Goal: Task Accomplishment & Management: Complete application form

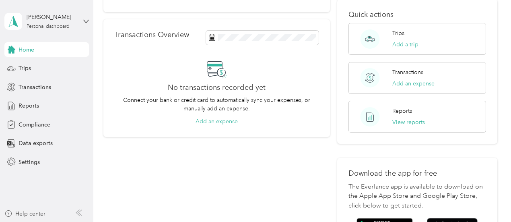
scroll to position [132, 0]
click at [86, 23] on icon at bounding box center [86, 21] width 5 height 3
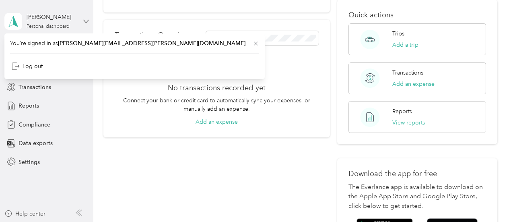
click at [86, 23] on icon at bounding box center [86, 21] width 5 height 3
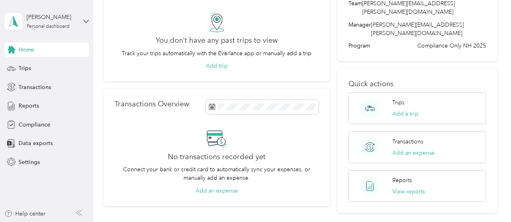
scroll to position [0, 0]
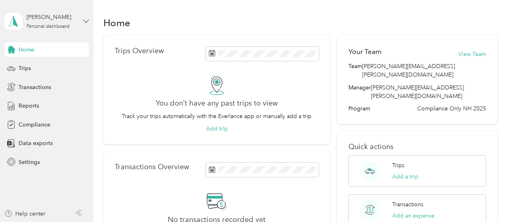
click at [85, 19] on icon at bounding box center [86, 22] width 6 height 6
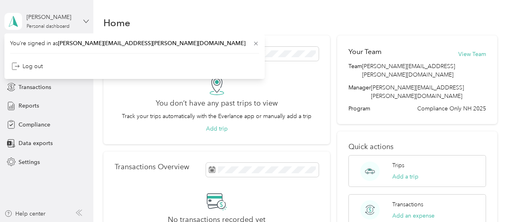
click at [85, 19] on icon at bounding box center [86, 22] width 6 height 6
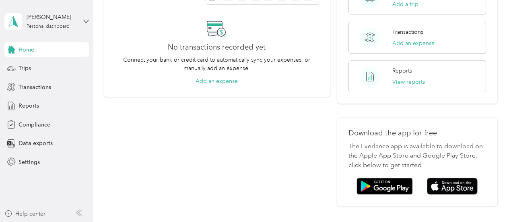
scroll to position [221, 0]
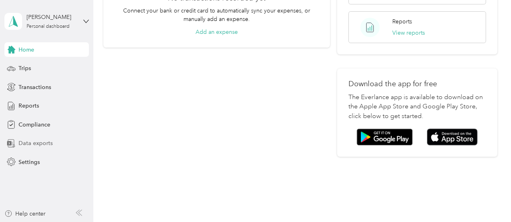
click at [24, 145] on span "Data exports" at bounding box center [36, 143] width 34 height 8
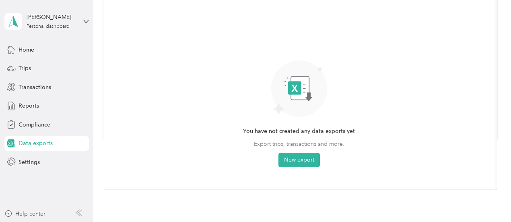
scroll to position [6, 0]
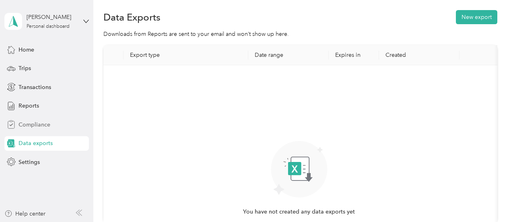
click at [43, 128] on span "Compliance" at bounding box center [35, 124] width 32 height 8
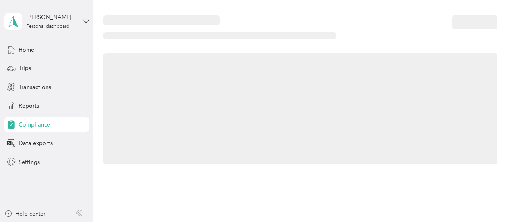
scroll to position [6, 0]
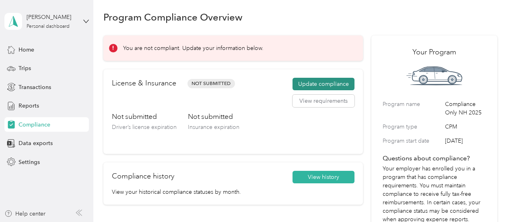
click at [314, 83] on button "Update compliance" at bounding box center [324, 84] width 62 height 13
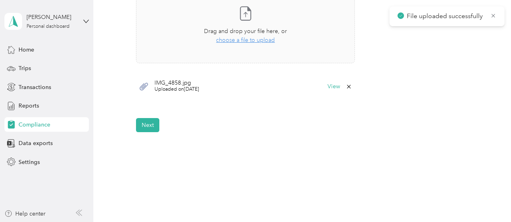
scroll to position [281, 0]
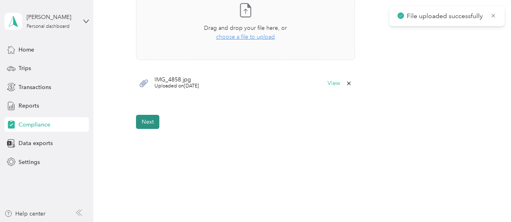
click at [147, 122] on button "Next" at bounding box center [147, 122] width 23 height 14
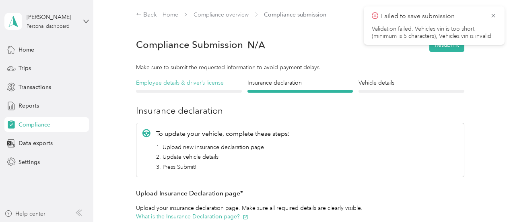
click at [190, 81] on h4 "Employee details & driver’s license" at bounding box center [189, 83] width 106 height 8
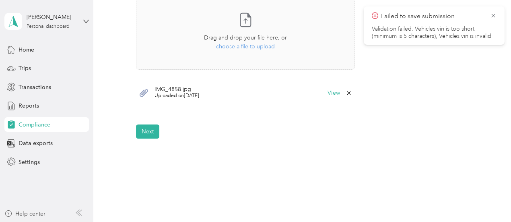
scroll to position [279, 0]
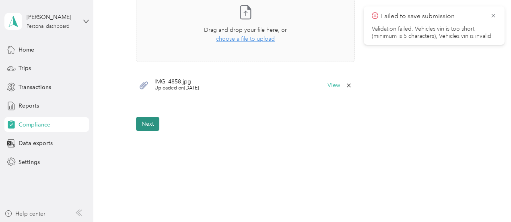
click at [155, 123] on button "Next" at bounding box center [147, 124] width 23 height 14
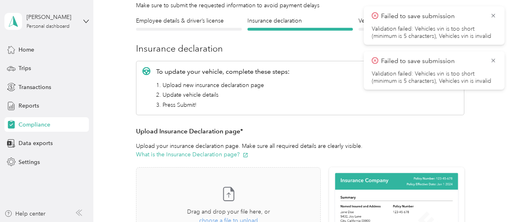
scroll to position [76, 0]
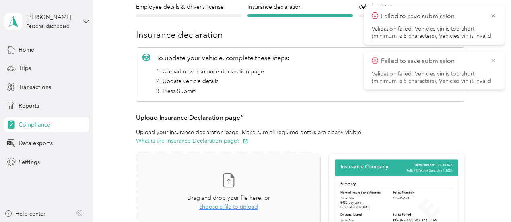
click at [492, 60] on icon at bounding box center [493, 60] width 6 height 7
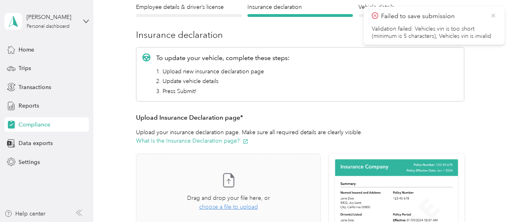
click at [494, 16] on icon at bounding box center [494, 16] width 4 height 4
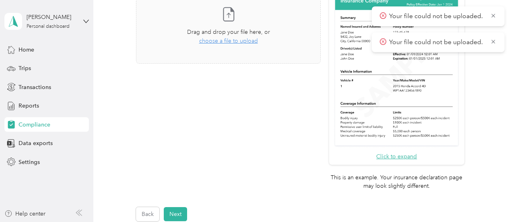
scroll to position [162, 0]
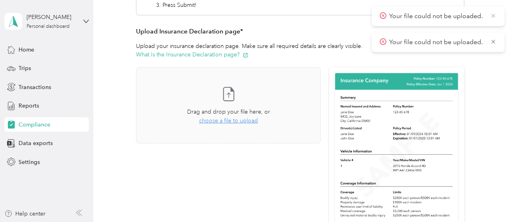
click at [494, 16] on icon at bounding box center [493, 15] width 6 height 7
click at [494, 17] on icon at bounding box center [494, 16] width 4 height 4
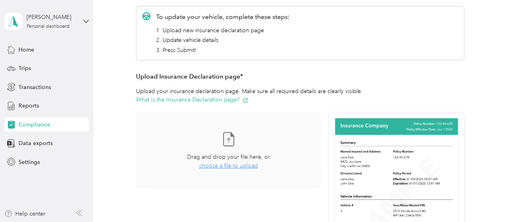
scroll to position [114, 0]
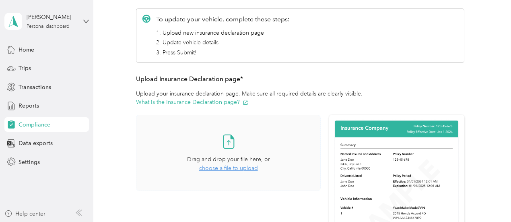
click at [222, 169] on span "choose a file to upload" at bounding box center [228, 168] width 59 height 7
click at [491, 14] on icon at bounding box center [493, 15] width 6 height 7
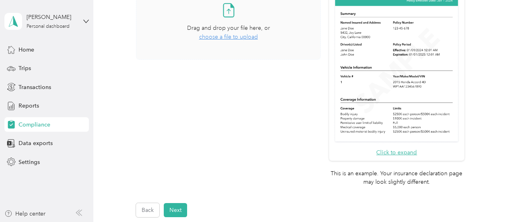
scroll to position [246, 0]
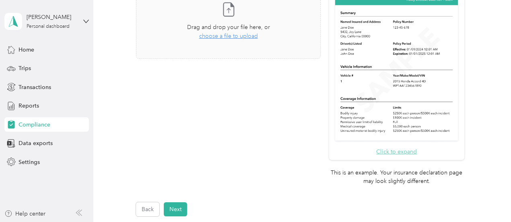
click at [380, 152] on button "Click to expand" at bounding box center [396, 151] width 41 height 8
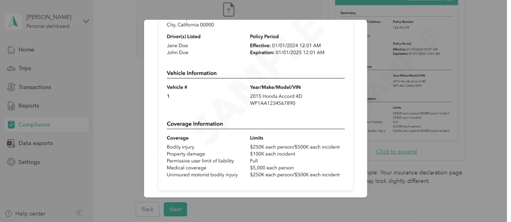
scroll to position [0, 0]
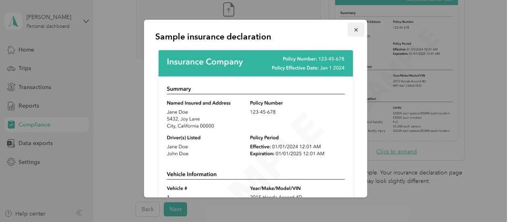
click at [353, 33] on icon "button" at bounding box center [356, 30] width 6 height 6
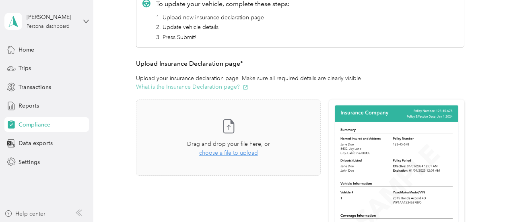
scroll to position [122, 0]
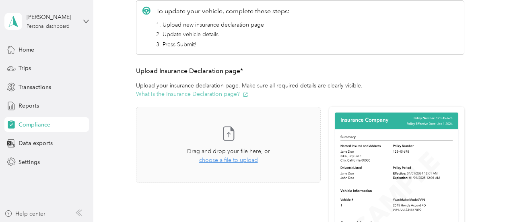
click at [200, 97] on button "What is the Insurance Declaration page?" at bounding box center [192, 94] width 112 height 8
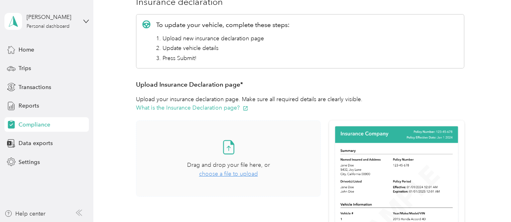
scroll to position [109, 0]
click at [232, 178] on div "Drag and drop your file here, or choose a file to upload" at bounding box center [228, 170] width 83 height 18
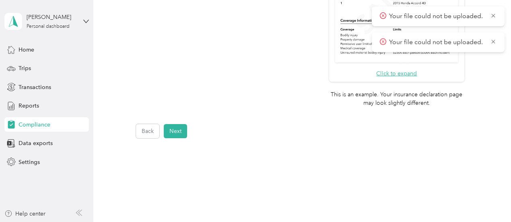
scroll to position [325, 0]
click at [178, 127] on button "Next" at bounding box center [175, 130] width 23 height 14
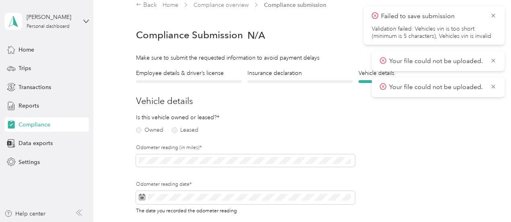
scroll to position [25, 0]
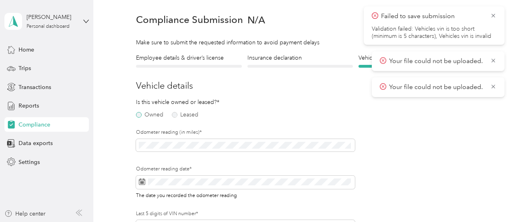
click at [155, 116] on label "Owned" at bounding box center [149, 115] width 27 height 6
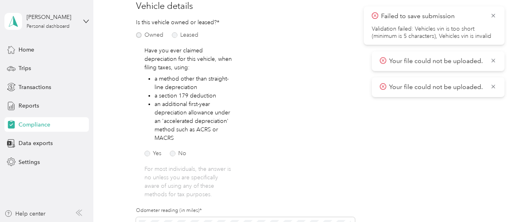
scroll to position [104, 0]
click at [173, 154] on label "No" at bounding box center [178, 154] width 17 height 6
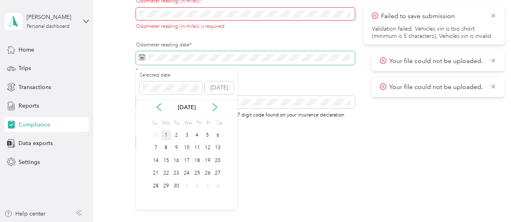
scroll to position [296, 0]
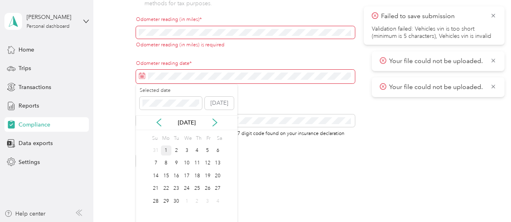
click at [170, 150] on div "1" at bounding box center [166, 150] width 10 height 10
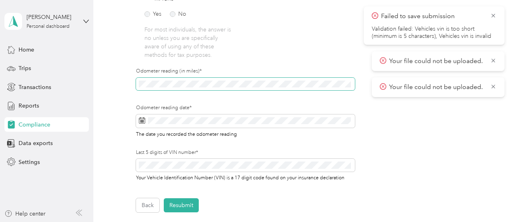
scroll to position [241, 0]
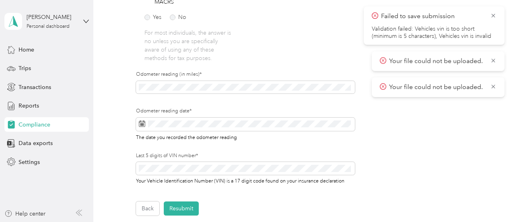
click at [432, 176] on form "Employee details & driver’s license License Insurance declaration Insurance Veh…" at bounding box center [300, 27] width 329 height 378
click at [152, 209] on button "Back" at bounding box center [147, 208] width 23 height 14
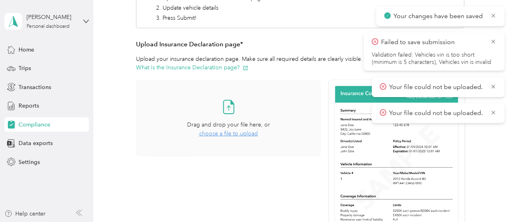
scroll to position [149, 0]
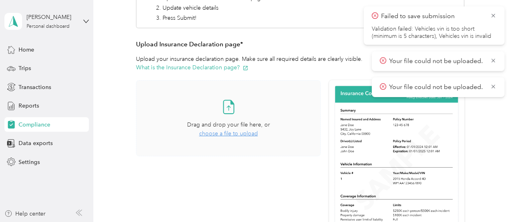
click at [225, 136] on span "choose a file to upload" at bounding box center [228, 133] width 59 height 7
click at [218, 133] on span "choose a file to upload" at bounding box center [228, 133] width 59 height 7
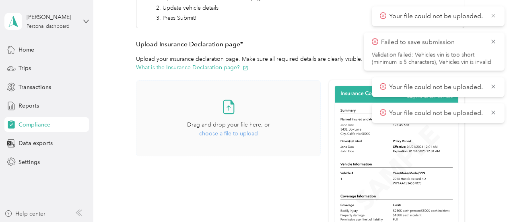
click at [494, 14] on icon at bounding box center [493, 15] width 6 height 7
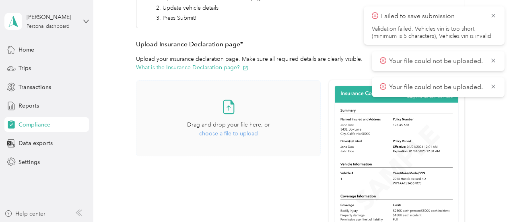
click at [213, 135] on span "choose a file to upload" at bounding box center [228, 133] width 59 height 7
click at [240, 132] on span "choose a file to upload" at bounding box center [228, 133] width 59 height 7
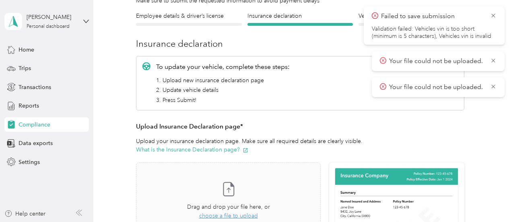
scroll to position [68, 0]
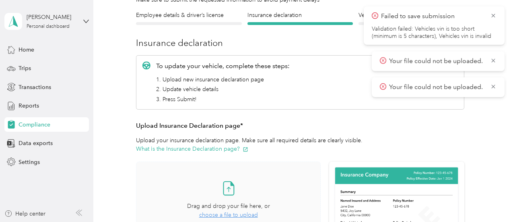
click at [225, 211] on div "Drag and drop your file here, or choose a file to upload" at bounding box center [228, 211] width 83 height 18
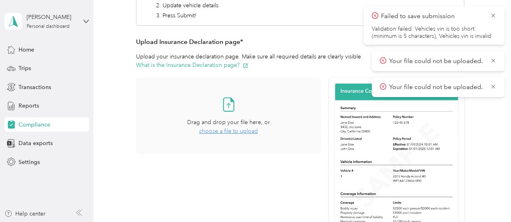
click at [237, 130] on span "choose a file to upload" at bounding box center [228, 131] width 59 height 7
click at [229, 128] on span "choose a file to upload" at bounding box center [228, 131] width 59 height 7
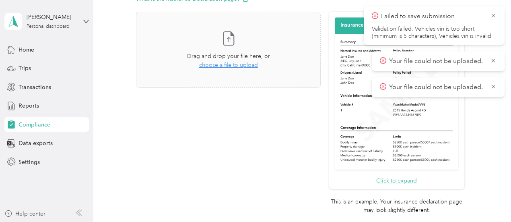
scroll to position [201, 0]
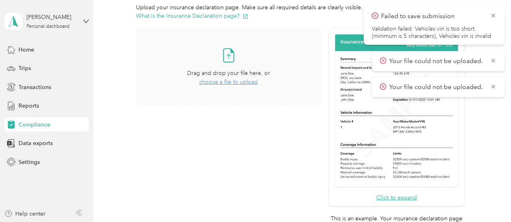
click at [253, 84] on span "choose a file to upload" at bounding box center [228, 82] width 59 height 7
click at [252, 79] on span "choose a file to upload" at bounding box center [228, 82] width 59 height 7
click at [230, 82] on span "choose a file to upload" at bounding box center [228, 82] width 59 height 7
click at [247, 82] on span "choose a file to upload" at bounding box center [228, 82] width 59 height 7
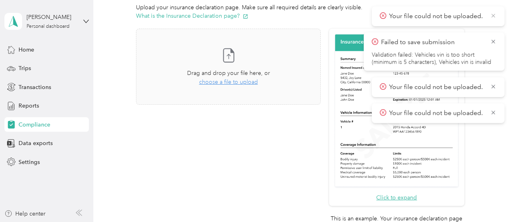
click at [494, 17] on icon at bounding box center [494, 16] width 4 height 4
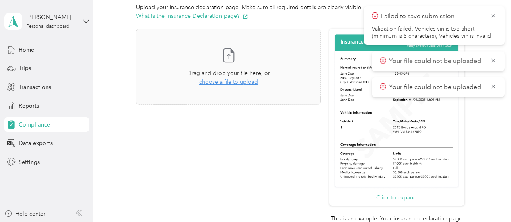
click at [494, 17] on icon at bounding box center [494, 16] width 4 height 4
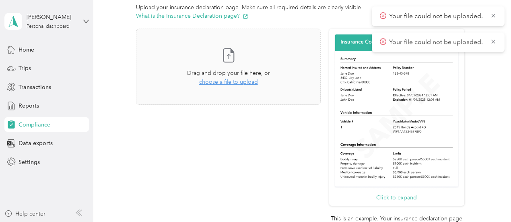
click at [494, 17] on icon at bounding box center [494, 16] width 4 height 4
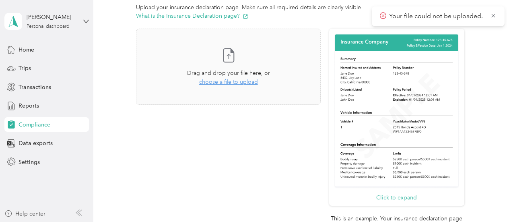
click at [494, 17] on icon at bounding box center [494, 16] width 4 height 4
click at [238, 82] on span "choose a file to upload" at bounding box center [228, 82] width 59 height 7
click at [240, 80] on span "choose a file to upload" at bounding box center [228, 82] width 59 height 7
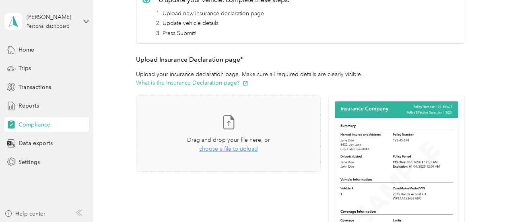
scroll to position [135, 0]
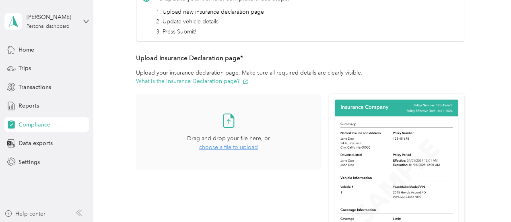
click at [221, 146] on span "choose a file to upload" at bounding box center [228, 147] width 59 height 7
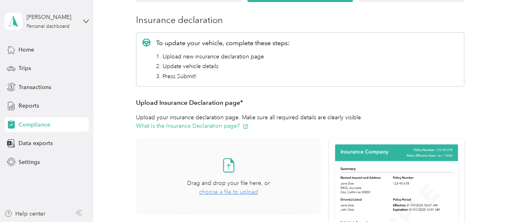
scroll to position [155, 0]
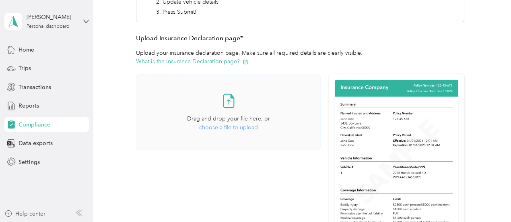
click at [239, 125] on span "choose a file to upload" at bounding box center [228, 127] width 59 height 7
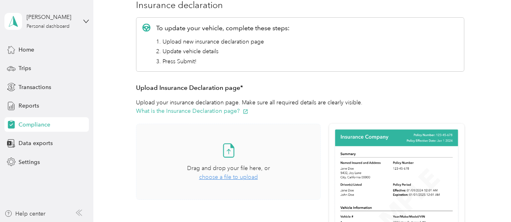
scroll to position [106, 0]
click at [214, 177] on span "choose a file to upload" at bounding box center [228, 176] width 59 height 7
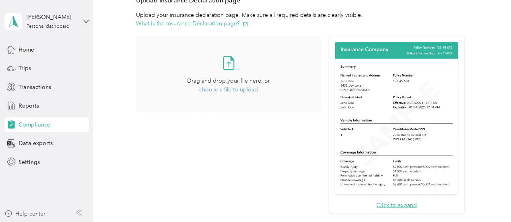
scroll to position [204, 0]
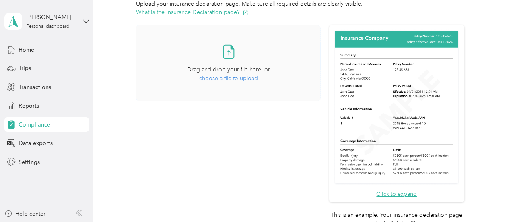
click at [202, 77] on span "choose a file to upload" at bounding box center [228, 78] width 59 height 7
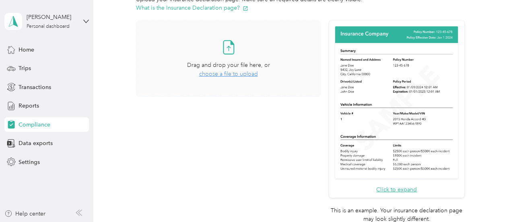
scroll to position [101, 0]
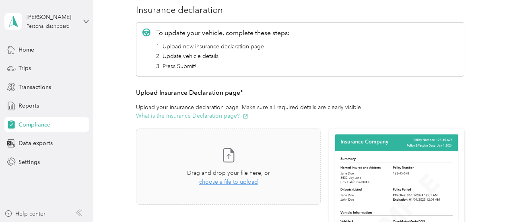
click at [233, 116] on button "What is the Insurance Declaration page?" at bounding box center [192, 116] width 112 height 8
click at [226, 182] on span "choose a file to upload" at bounding box center [228, 181] width 59 height 7
click at [494, 13] on icon at bounding box center [493, 15] width 6 height 7
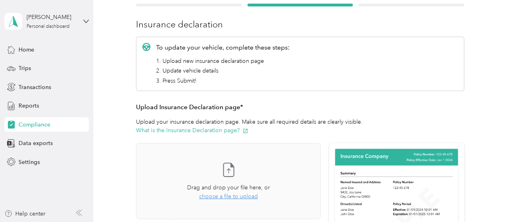
scroll to position [140, 0]
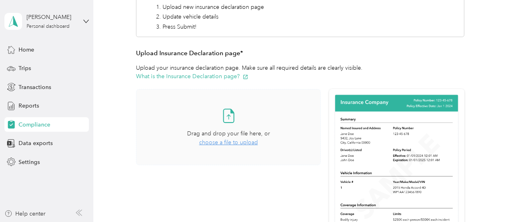
click at [234, 142] on span "choose a file to upload" at bounding box center [228, 142] width 59 height 7
click at [494, 14] on icon at bounding box center [493, 15] width 6 height 7
click at [215, 144] on span "choose a file to upload" at bounding box center [228, 142] width 59 height 7
click at [496, 14] on icon at bounding box center [493, 15] width 6 height 7
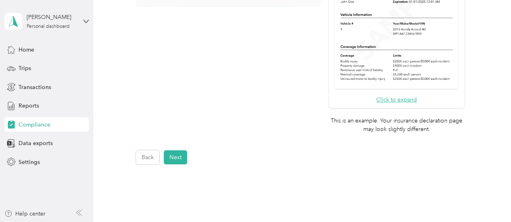
scroll to position [300, 0]
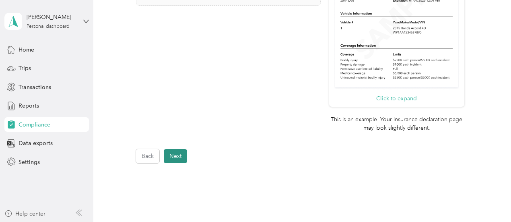
click at [180, 159] on button "Next" at bounding box center [175, 156] width 23 height 14
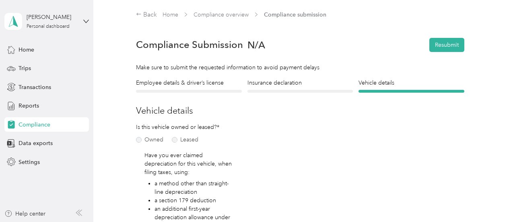
scroll to position [0, 0]
click at [436, 45] on button "Resubmit" at bounding box center [447, 44] width 35 height 14
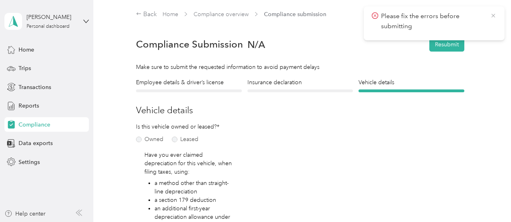
click at [494, 14] on icon at bounding box center [493, 15] width 6 height 7
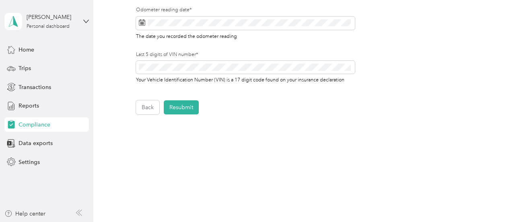
scroll to position [343, 0]
click at [156, 111] on button "Back" at bounding box center [147, 106] width 23 height 14
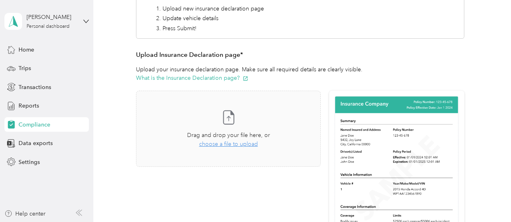
scroll to position [138, 0]
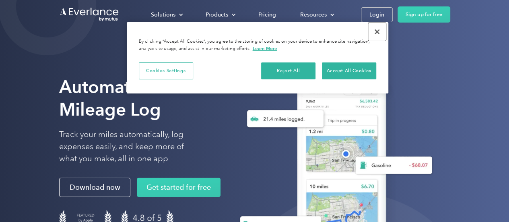
click at [376, 32] on button "Close" at bounding box center [377, 32] width 18 height 18
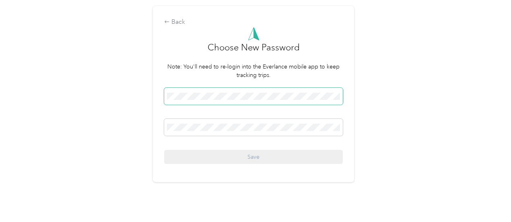
click at [297, 91] on span at bounding box center [253, 96] width 179 height 17
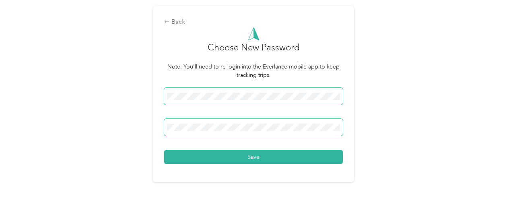
click at [164, 150] on button "Save" at bounding box center [253, 157] width 179 height 14
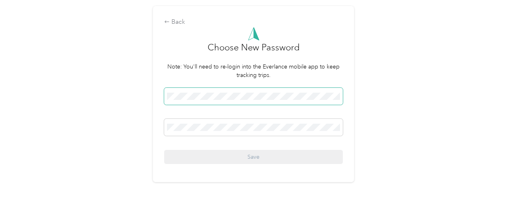
click at [263, 103] on span at bounding box center [253, 96] width 179 height 17
click at [260, 92] on span at bounding box center [253, 96] width 179 height 17
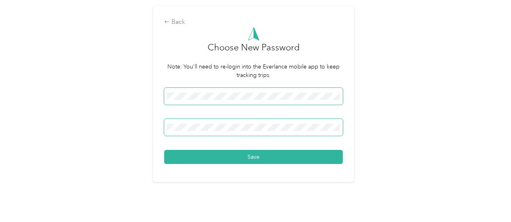
click at [164, 150] on button "Save" at bounding box center [253, 157] width 179 height 14
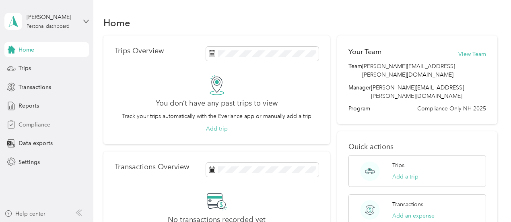
click at [41, 120] on span "Compliance" at bounding box center [35, 124] width 32 height 8
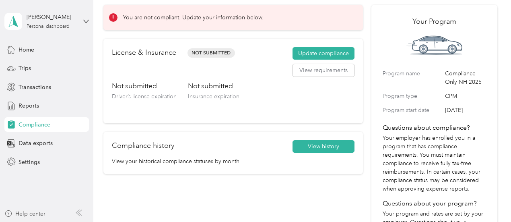
scroll to position [36, 0]
click at [316, 52] on button "Update compliance" at bounding box center [324, 54] width 62 height 13
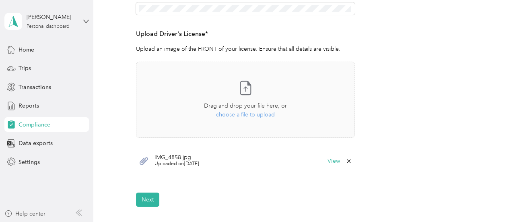
scroll to position [204, 0]
click at [148, 201] on button "Next" at bounding box center [147, 199] width 23 height 14
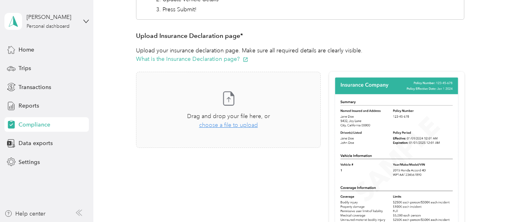
scroll to position [155, 0]
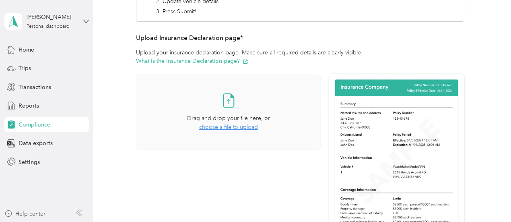
click at [229, 99] on icon at bounding box center [229, 100] width 16 height 16
click at [234, 128] on span "choose a file to upload" at bounding box center [228, 127] width 59 height 7
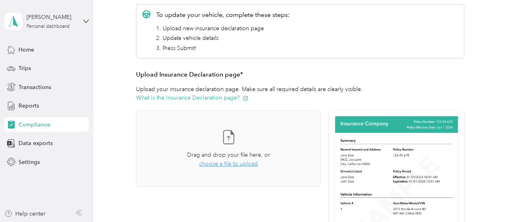
scroll to position [130, 0]
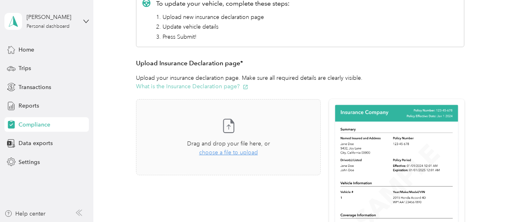
click at [244, 85] on icon "button" at bounding box center [246, 87] width 4 height 4
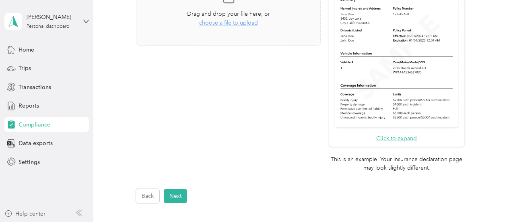
scroll to position [170, 0]
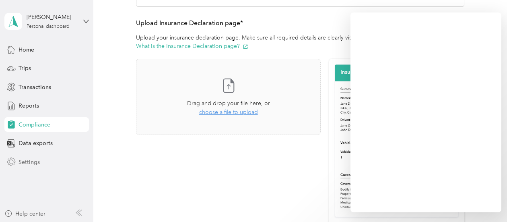
click at [30, 162] on span "Settings" at bounding box center [29, 162] width 21 height 8
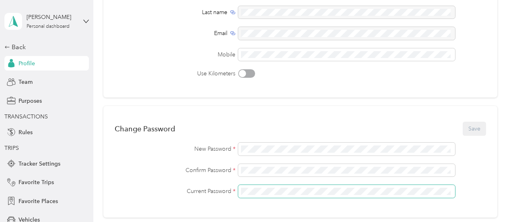
scroll to position [109, 0]
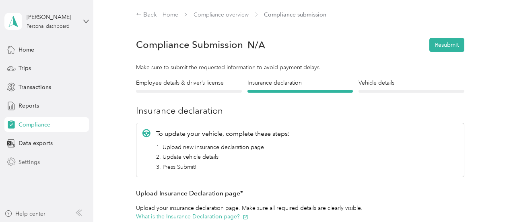
click at [29, 167] on div "Settings" at bounding box center [46, 162] width 85 height 14
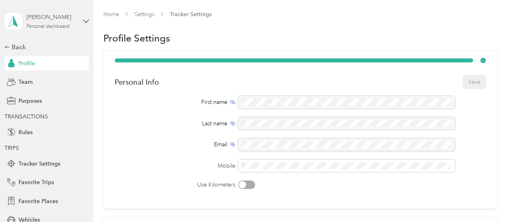
click at [54, 23] on div "[PERSON_NAME] Personal dashboard" at bounding box center [52, 21] width 50 height 16
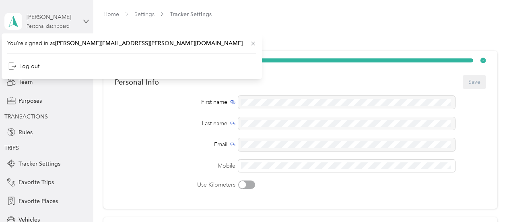
click at [49, 26] on div "Personal dashboard" at bounding box center [48, 26] width 43 height 5
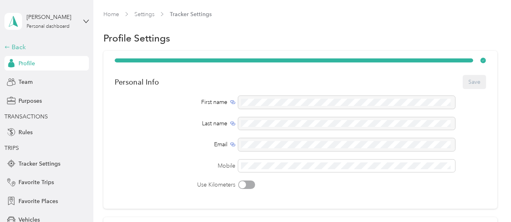
click at [30, 46] on div "Back" at bounding box center [44, 47] width 81 height 10
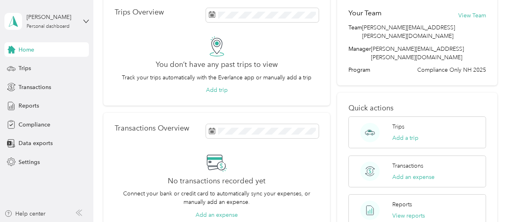
scroll to position [79, 0]
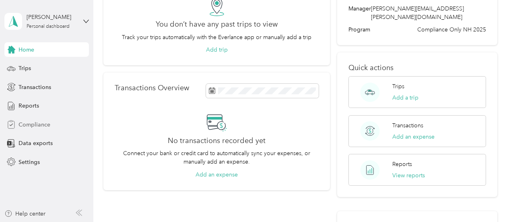
click at [55, 122] on div "Compliance" at bounding box center [46, 124] width 85 height 14
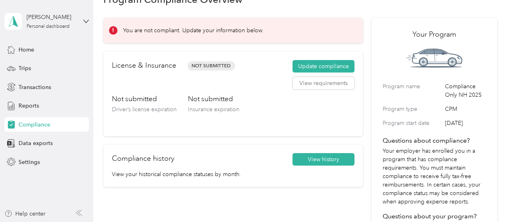
scroll to position [23, 0]
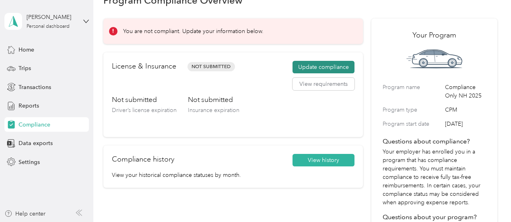
click at [306, 62] on button "Update compliance" at bounding box center [324, 67] width 62 height 13
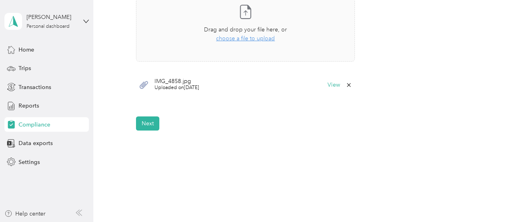
scroll to position [280, 0]
click at [151, 126] on button "Next" at bounding box center [147, 123] width 23 height 14
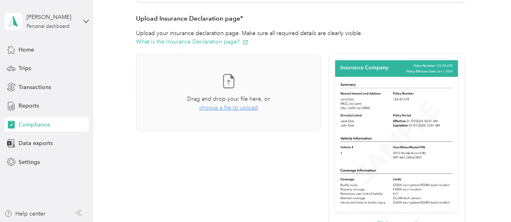
scroll to position [172, 0]
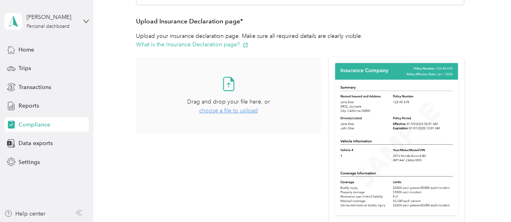
click at [229, 107] on span "choose a file to upload" at bounding box center [228, 110] width 59 height 7
click at [494, 12] on icon at bounding box center [493, 15] width 6 height 7
click at [228, 93] on div "Take a photo or choose a photo from your library Drag and drop your file here, …" at bounding box center [228, 95] width 171 height 62
drag, startPoint x: 451, startPoint y: 18, endPoint x: 384, endPoint y: 16, distance: 66.5
click at [384, 16] on span "Your file could not be uploaded." at bounding box center [432, 16] width 105 height 10
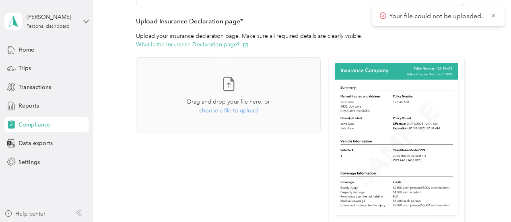
click at [384, 16] on icon at bounding box center [383, 15] width 3 height 3
click at [496, 17] on icon at bounding box center [493, 15] width 6 height 7
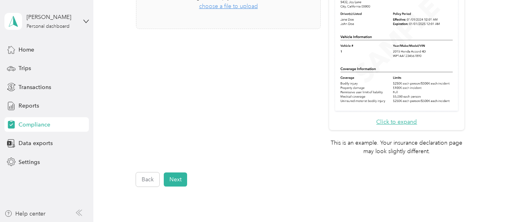
scroll to position [306, 0]
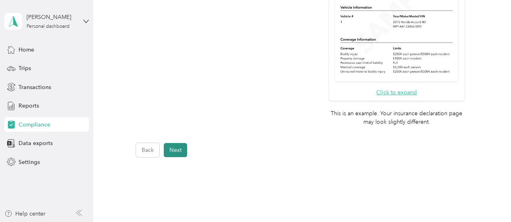
click at [178, 154] on button "Next" at bounding box center [175, 150] width 23 height 14
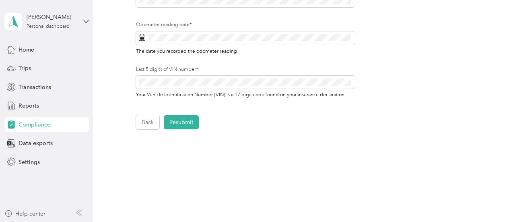
scroll to position [328, 0]
click at [155, 119] on button "Back" at bounding box center [147, 121] width 23 height 14
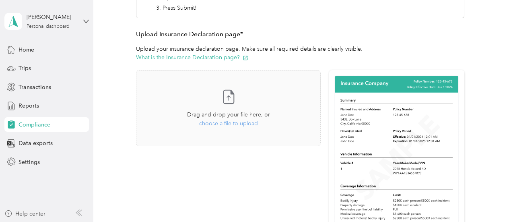
scroll to position [159, 0]
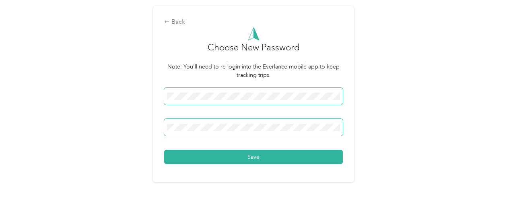
click at [164, 150] on button "Save" at bounding box center [253, 157] width 179 height 14
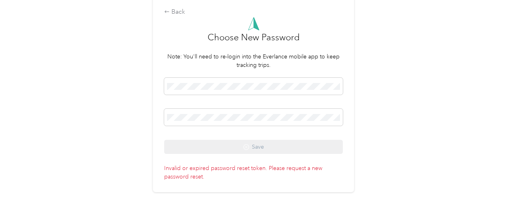
click at [266, 171] on p "Invalid or expired password reset token. Please request a new password reset." at bounding box center [253, 171] width 179 height 20
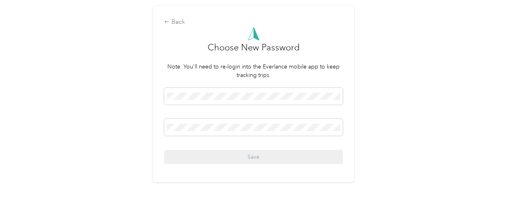
click at [166, 17] on div "Back" at bounding box center [253, 22] width 179 height 10
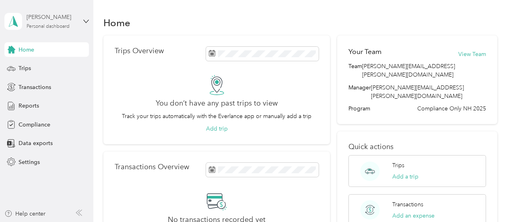
click at [67, 23] on div "[PERSON_NAME] Personal dashboard" at bounding box center [52, 21] width 50 height 16
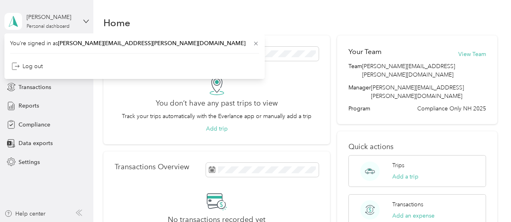
click at [68, 30] on div "[PERSON_NAME] Personal dashboard" at bounding box center [46, 21] width 85 height 28
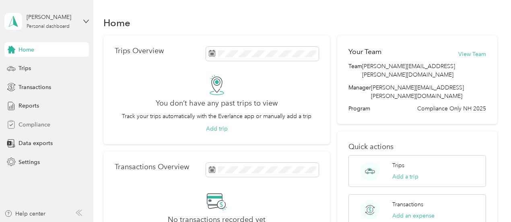
click at [42, 127] on span "Compliance" at bounding box center [35, 124] width 32 height 8
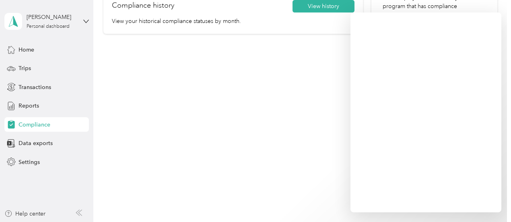
scroll to position [175, 0]
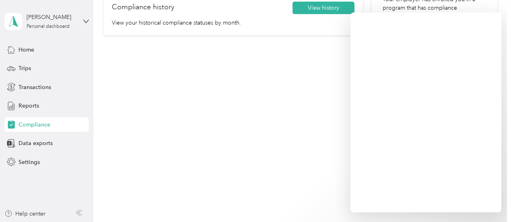
click at [321, 107] on div "You are not compliant. Update your information below. License & Insurance Not S…" at bounding box center [233, 29] width 260 height 327
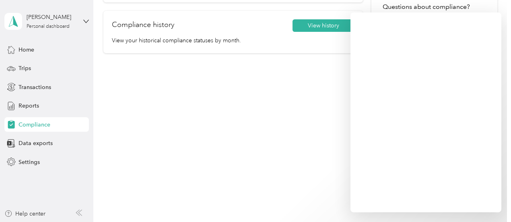
scroll to position [156, 0]
click at [87, 17] on div "[PERSON_NAME] Personal dashboard" at bounding box center [46, 21] width 85 height 28
click at [149, 128] on div "You are not compliant. Update your information below. License & Insurance Not S…" at bounding box center [233, 48] width 260 height 327
click at [33, 163] on span "Settings" at bounding box center [29, 162] width 21 height 8
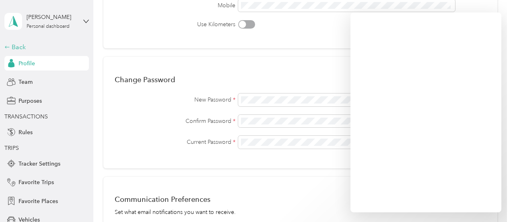
click at [28, 43] on div "Back" at bounding box center [44, 47] width 81 height 10
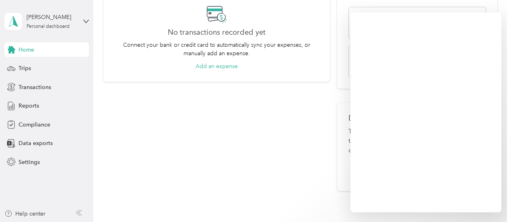
scroll to position [221, 0]
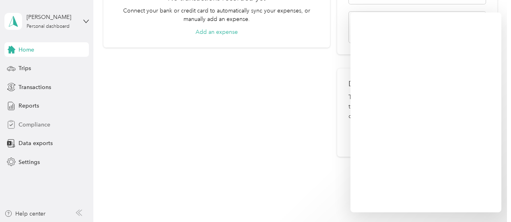
click at [44, 124] on span "Compliance" at bounding box center [35, 124] width 32 height 8
